Goal: Transaction & Acquisition: Purchase product/service

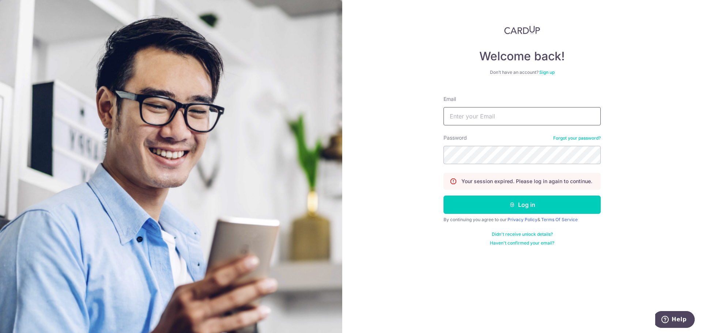
type input "[EMAIL_ADDRESS][DOMAIN_NAME]"
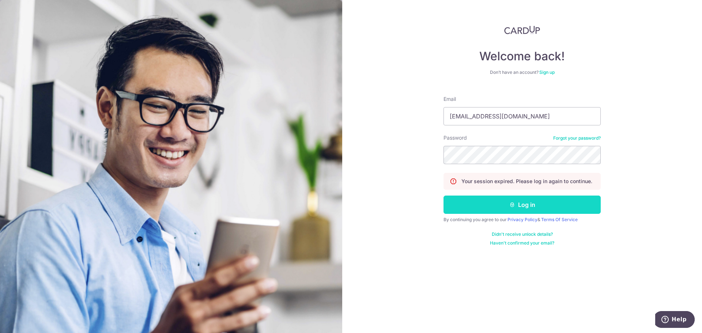
click at [531, 201] on button "Log in" at bounding box center [522, 205] width 157 height 18
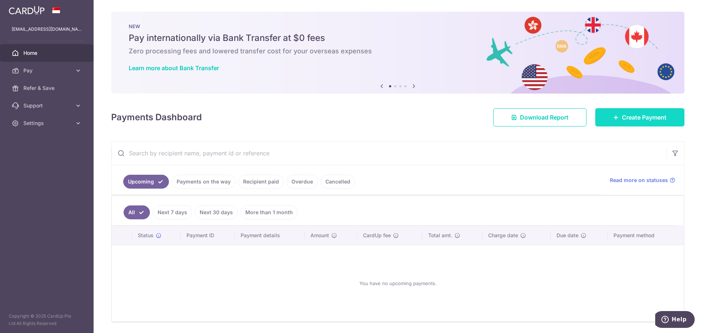
drag, startPoint x: 0, startPoint y: 0, endPoint x: 641, endPoint y: 114, distance: 650.7
click at [641, 114] on span "Create Payment" at bounding box center [644, 117] width 45 height 9
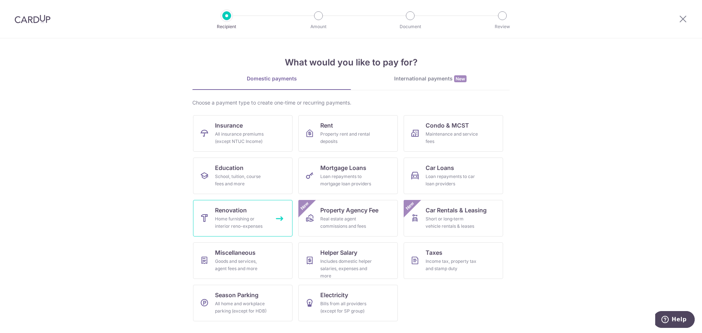
click at [221, 221] on div "Home furnishing or interior reno-expenses" at bounding box center [241, 222] width 53 height 15
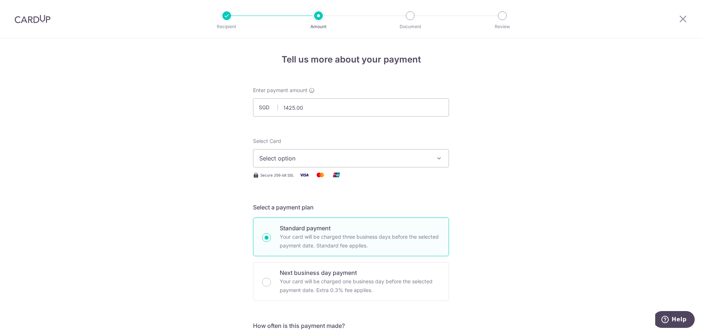
type input "1,425.00"
click at [393, 158] on span "Select option" at bounding box center [344, 158] width 170 height 9
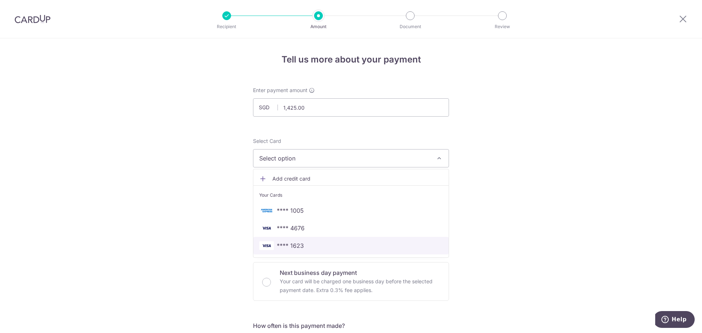
click at [315, 243] on span "**** 1623" at bounding box center [351, 245] width 184 height 9
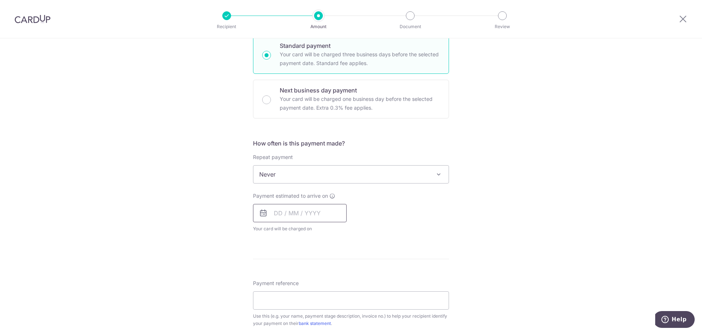
scroll to position [183, 0]
click at [318, 211] on input "text" at bounding box center [300, 213] width 94 height 18
click at [328, 293] on link "18" at bounding box center [327, 294] width 12 height 12
type input "[DATE]"
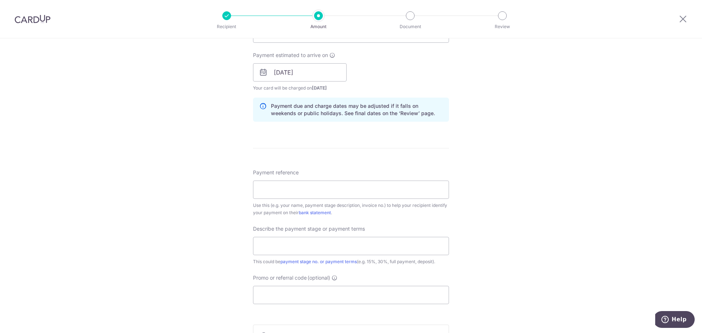
scroll to position [329, 0]
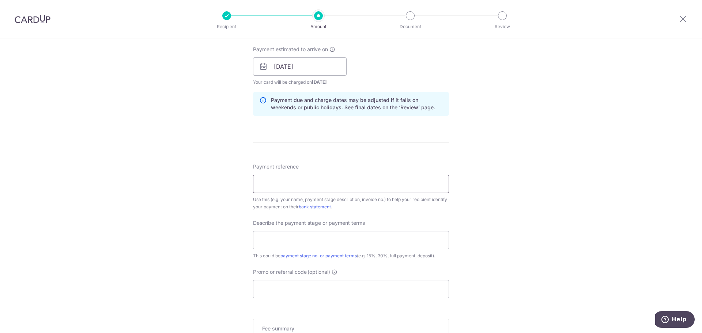
click at [406, 186] on input "Payment reference" at bounding box center [351, 184] width 196 height 18
click at [309, 182] on input "Payment reference" at bounding box center [351, 184] width 196 height 18
type input "CS94438"
click at [312, 239] on input "text" at bounding box center [351, 240] width 196 height 18
type input "50% deposit"
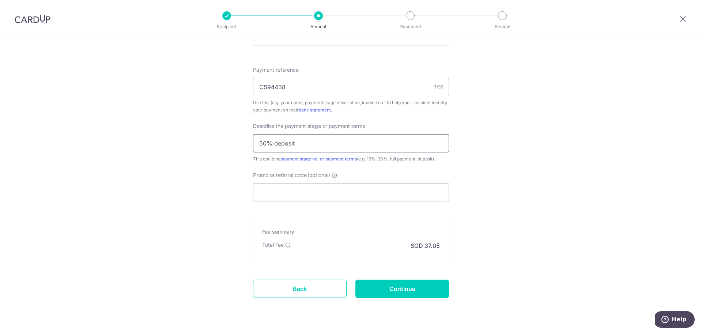
scroll to position [439, 0]
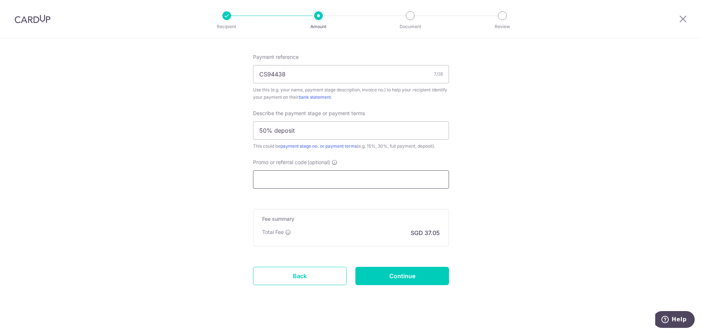
click at [345, 175] on input "Promo or referral code (optional)" at bounding box center [351, 179] width 196 height 18
click at [289, 179] on input "Promo or referral code (optional)" at bounding box center [351, 179] width 196 height 18
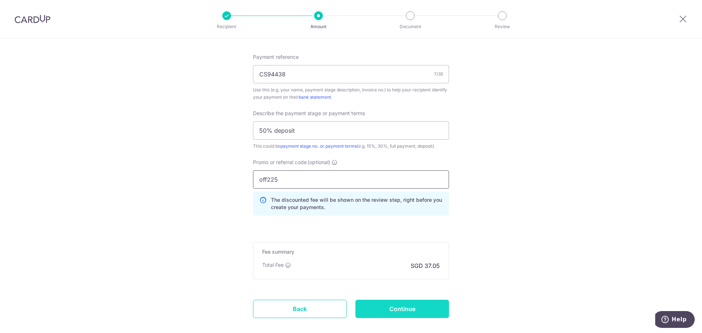
type input "off225"
click at [410, 311] on input "Continue" at bounding box center [403, 309] width 94 height 18
type input "Create Schedule"
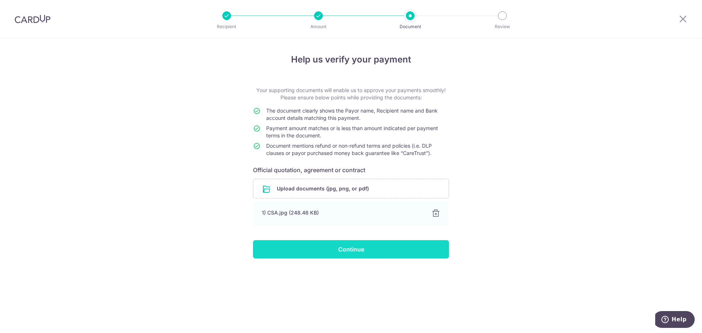
click at [352, 251] on input "Continue" at bounding box center [351, 249] width 196 height 18
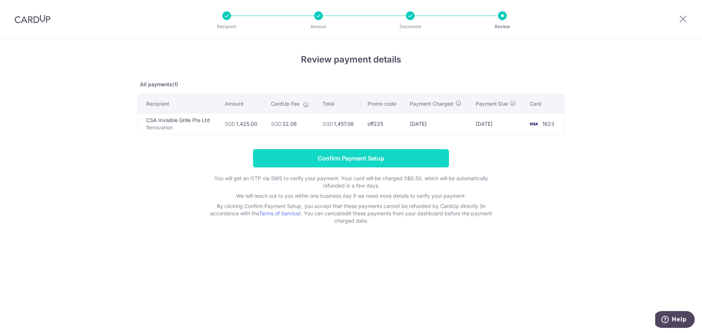
click at [367, 157] on input "Confirm Payment Setup" at bounding box center [351, 158] width 196 height 18
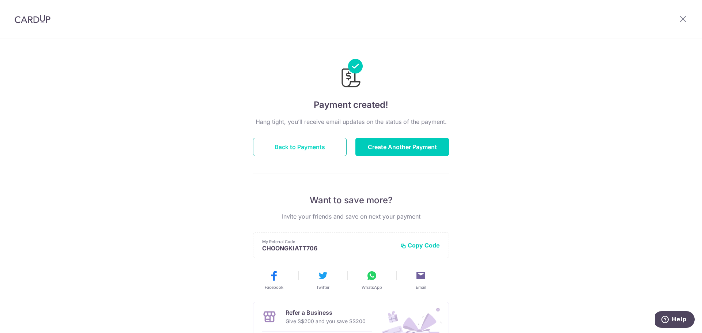
click at [305, 148] on button "Back to Payments" at bounding box center [300, 147] width 94 height 18
